Goal: Task Accomplishment & Management: Use online tool/utility

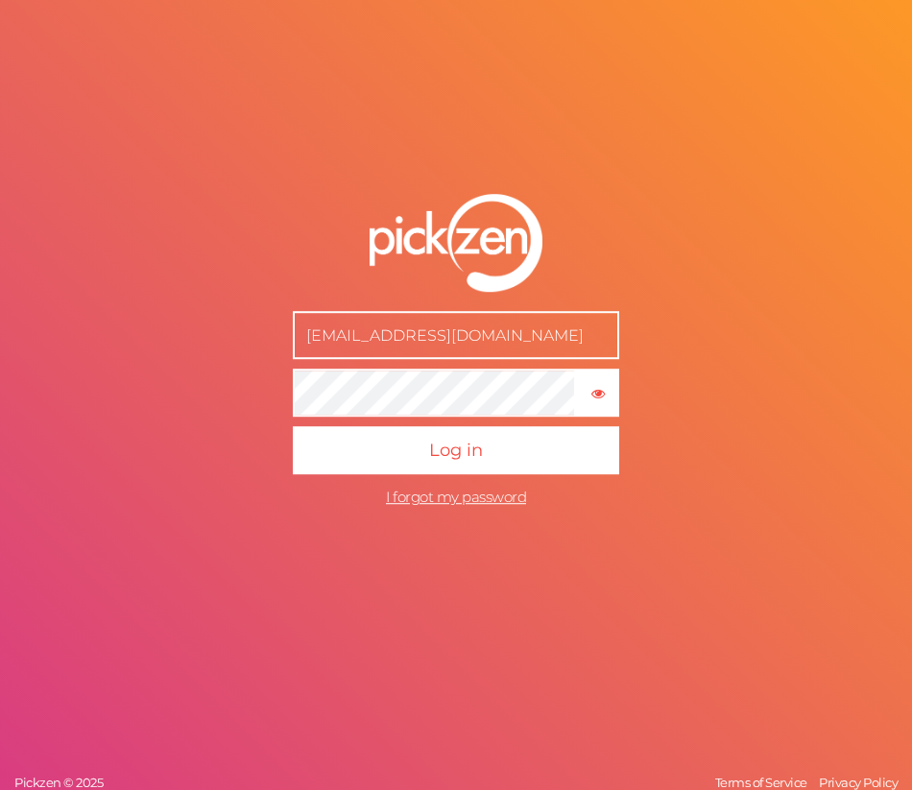
type input "[EMAIL_ADDRESS][DOMAIN_NAME]"
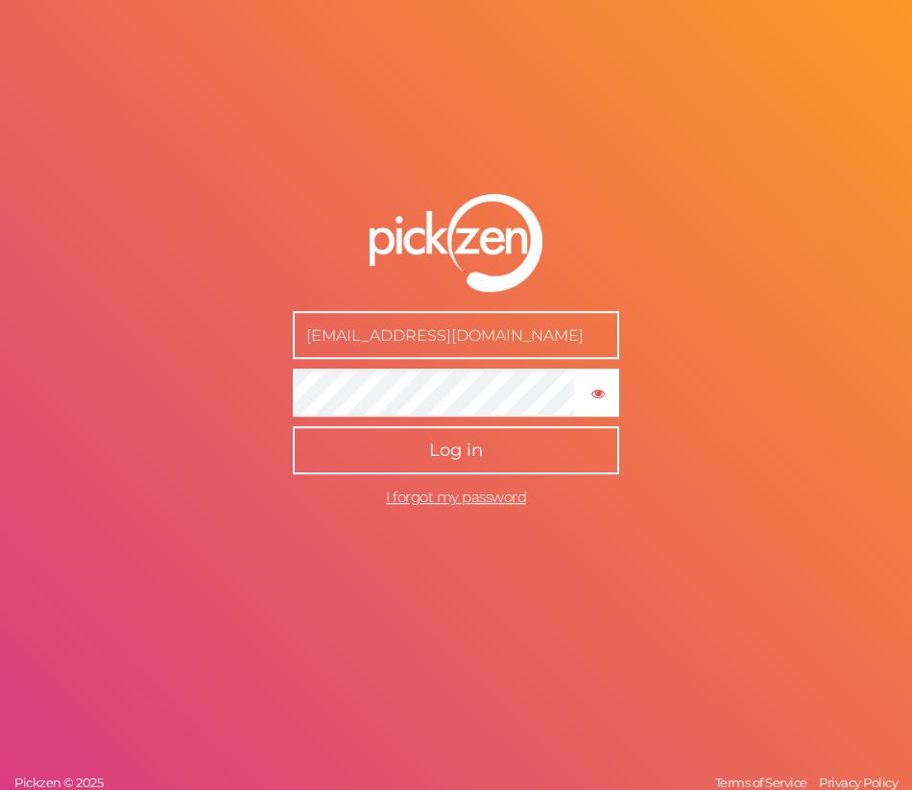
click at [366, 438] on button "Log in" at bounding box center [456, 450] width 326 height 48
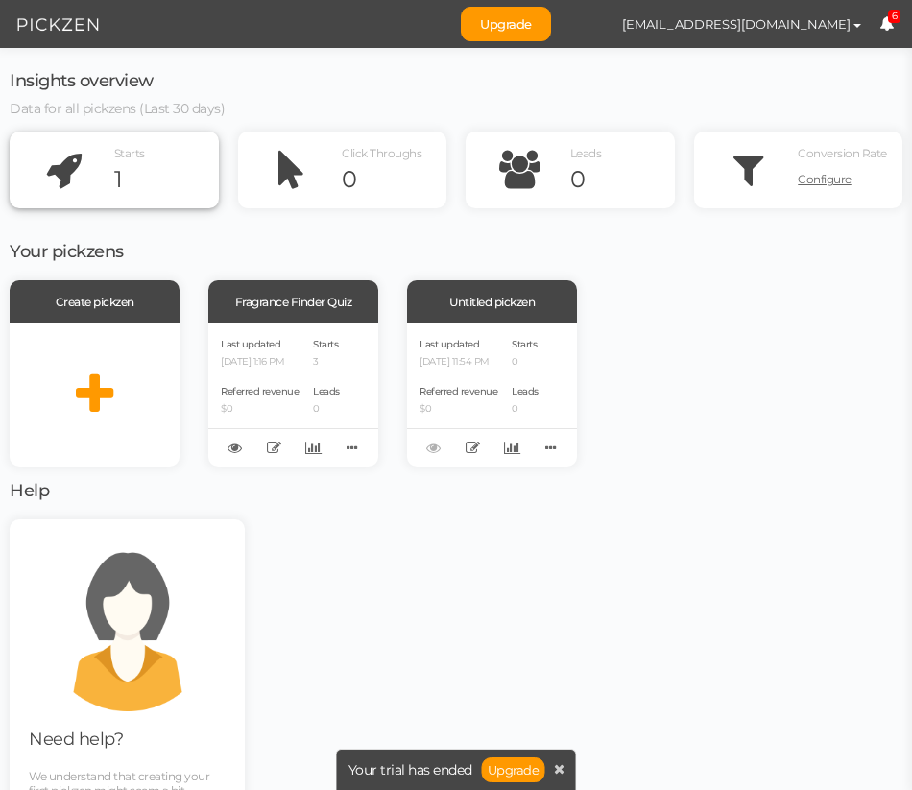
click at [58, 164] on icon at bounding box center [63, 169] width 101 height 69
click at [146, 193] on div "1" at bounding box center [164, 179] width 101 height 29
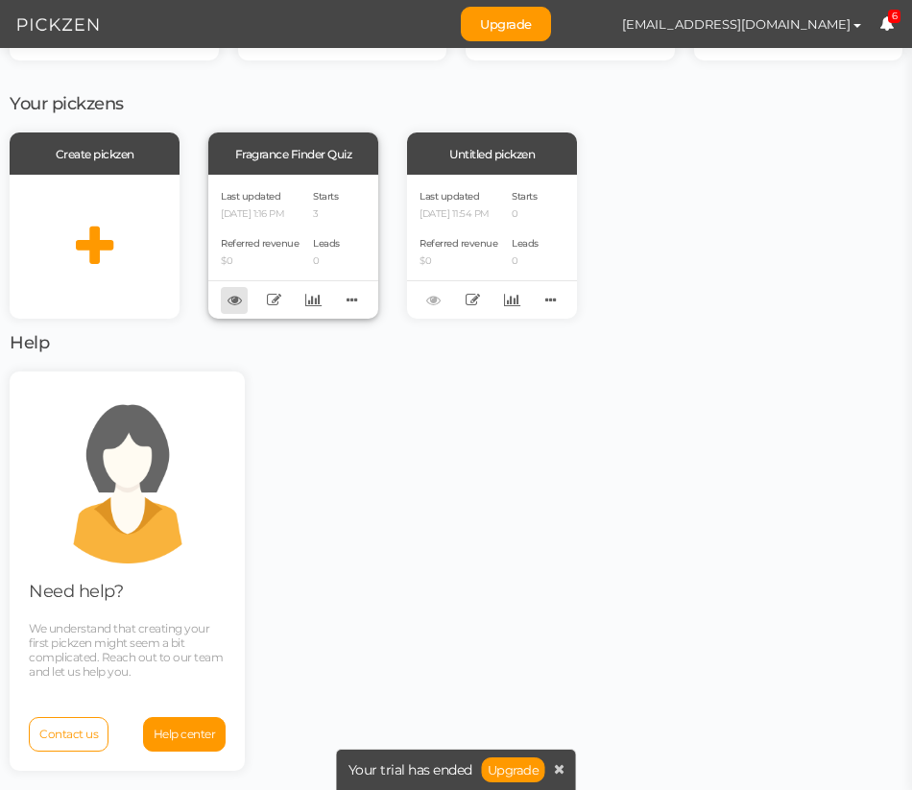
click at [232, 302] on icon at bounding box center [235, 300] width 14 height 14
click at [893, 28] on span "Upgrade [EMAIL_ADDRESS][DOMAIN_NAME] Preferences Help Log out 6" at bounding box center [686, 24] width 451 height 48
click at [889, 25] on icon at bounding box center [886, 23] width 14 height 14
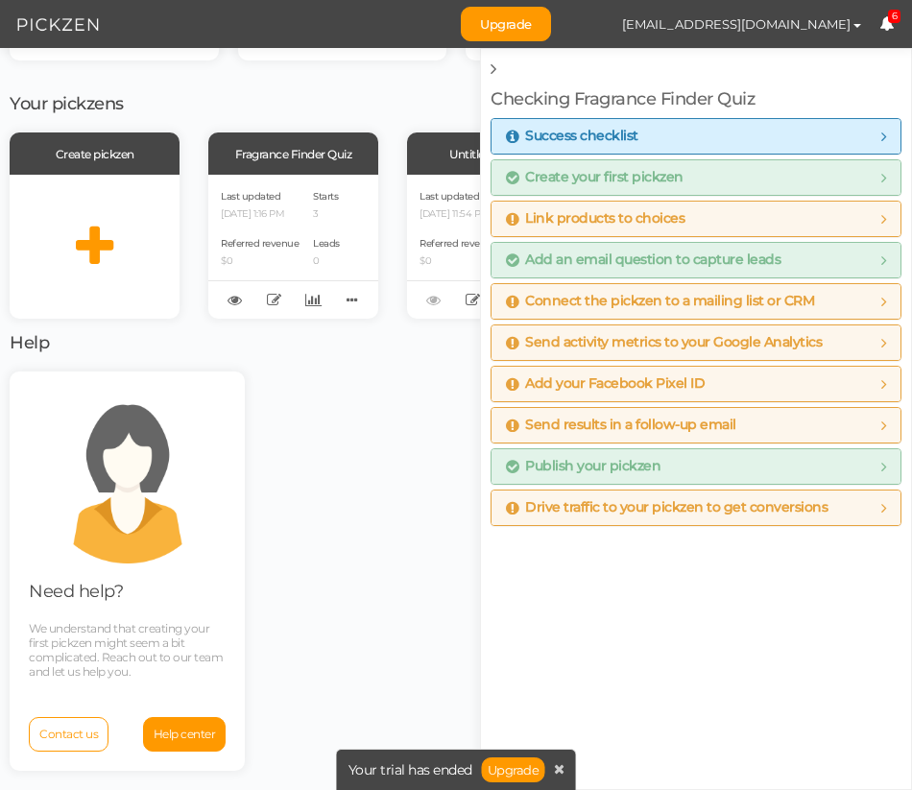
click at [185, 206] on div "Create pickzen Fragrance Finder Quiz Last updated [DATE] 1:16 PM Referred reven…" at bounding box center [456, 225] width 893 height 186
click at [311, 361] on div "Your pickzens Create pickzen Fragrance Finder Quiz Last updated [DATE] 1:16 PM …" at bounding box center [456, 425] width 893 height 730
click at [308, 309] on link at bounding box center [313, 300] width 27 height 27
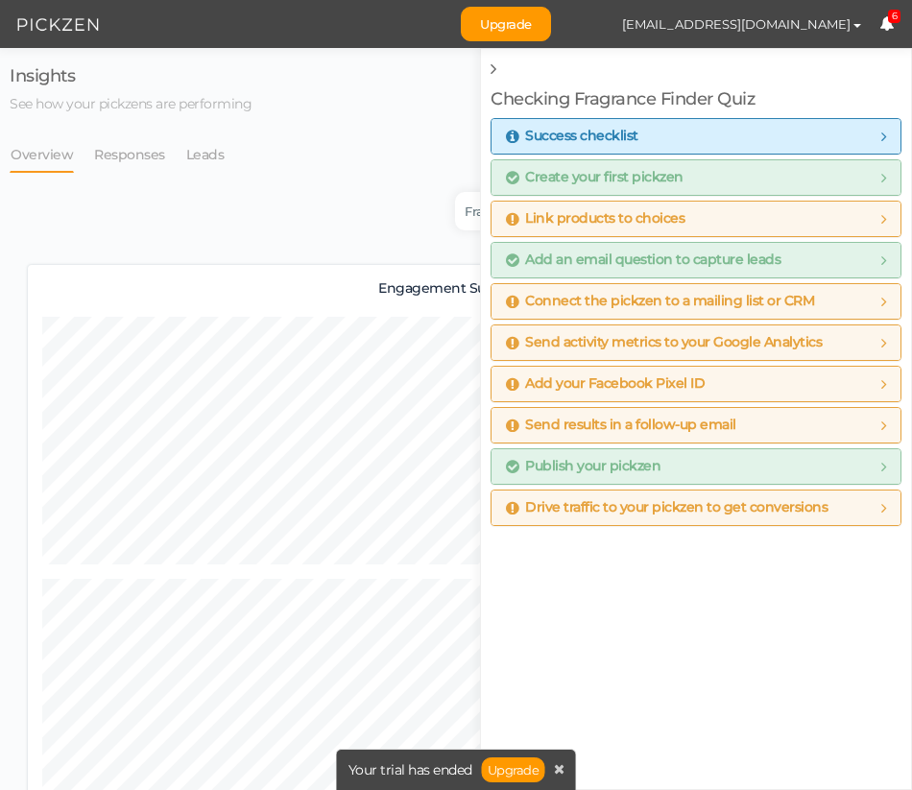
scroll to position [2453, 893]
click at [492, 74] on icon at bounding box center [494, 68] width 6 height 17
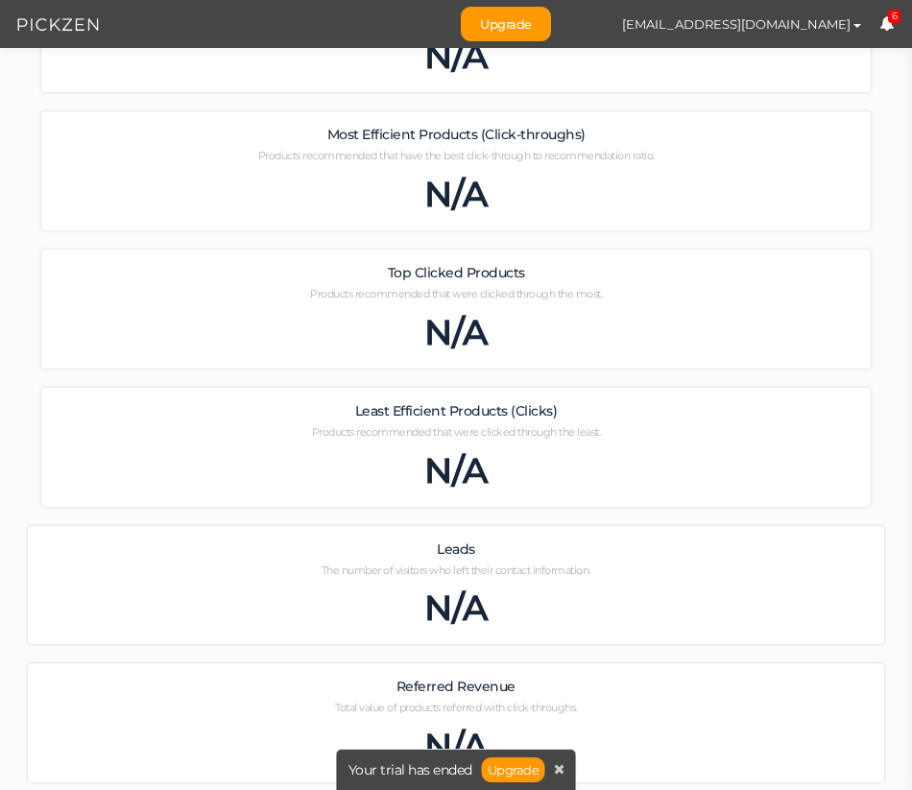
scroll to position [1750, 0]
